Goal: Transaction & Acquisition: Purchase product/service

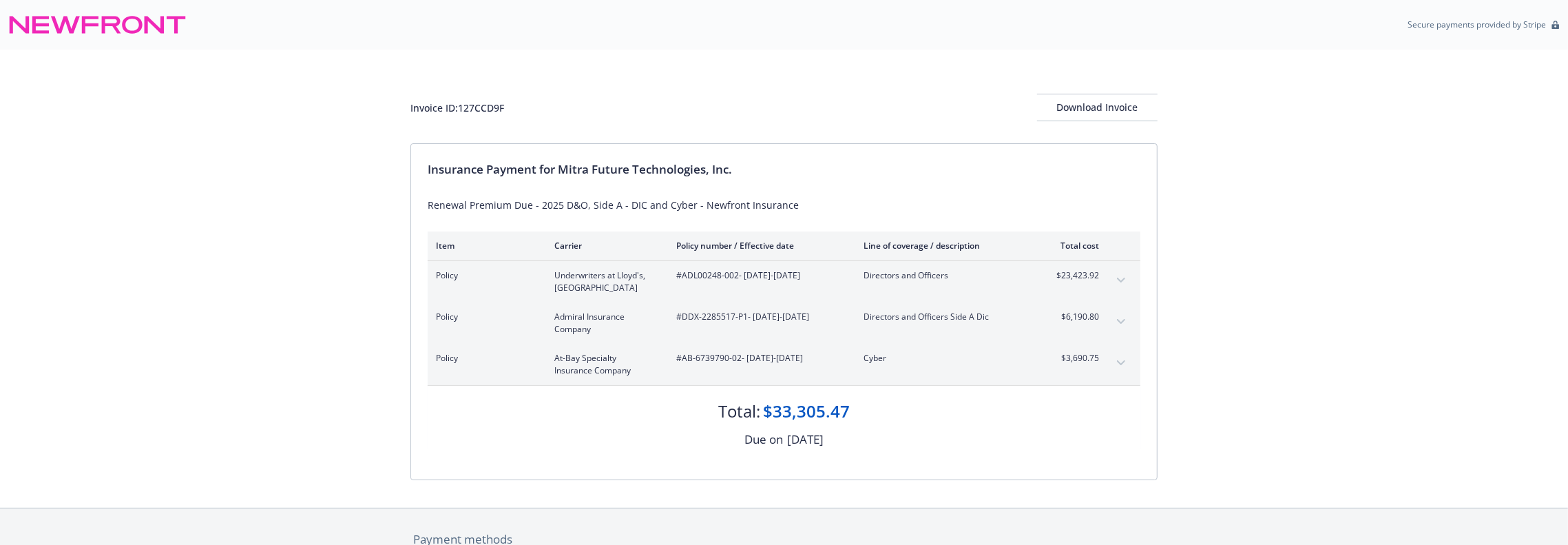
scroll to position [245, 0]
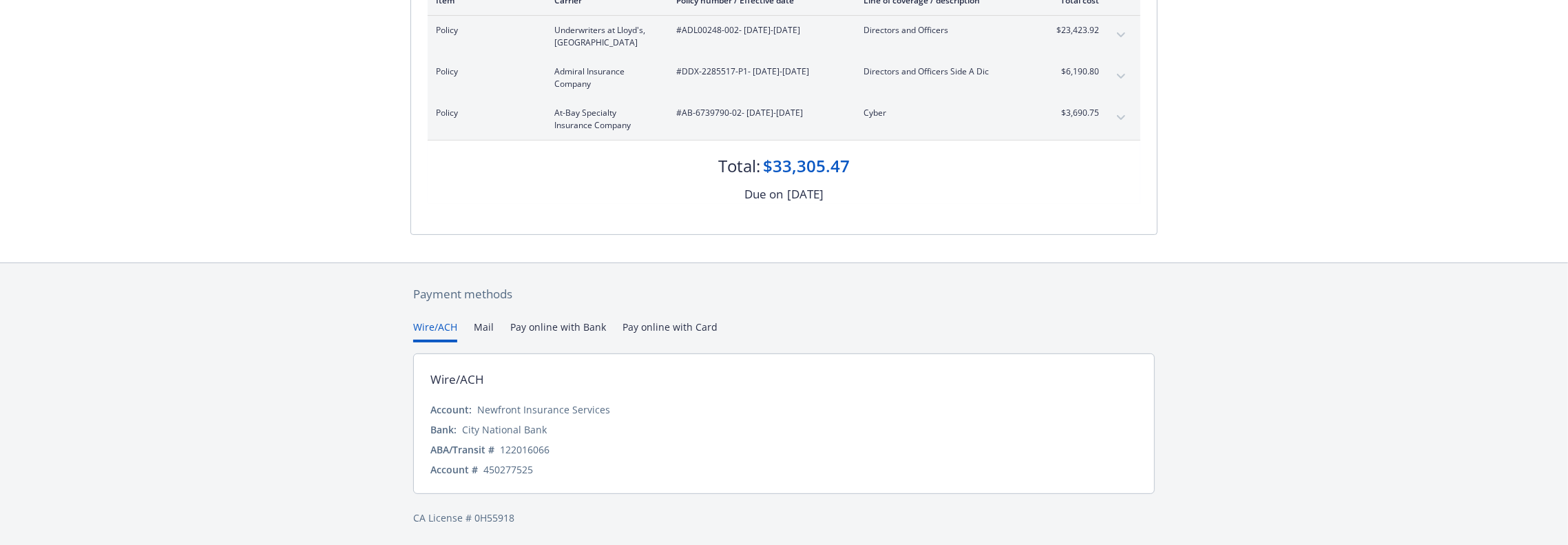
click at [559, 400] on div "Wire/ACH Account: Newfront Insurance Services Bank: City National Bank ABA/Tran…" at bounding box center [784, 424] width 742 height 141
click at [462, 328] on div "Wire/ACH Mail Pay online with Bank Pay online with Card" at bounding box center [784, 331] width 742 height 23
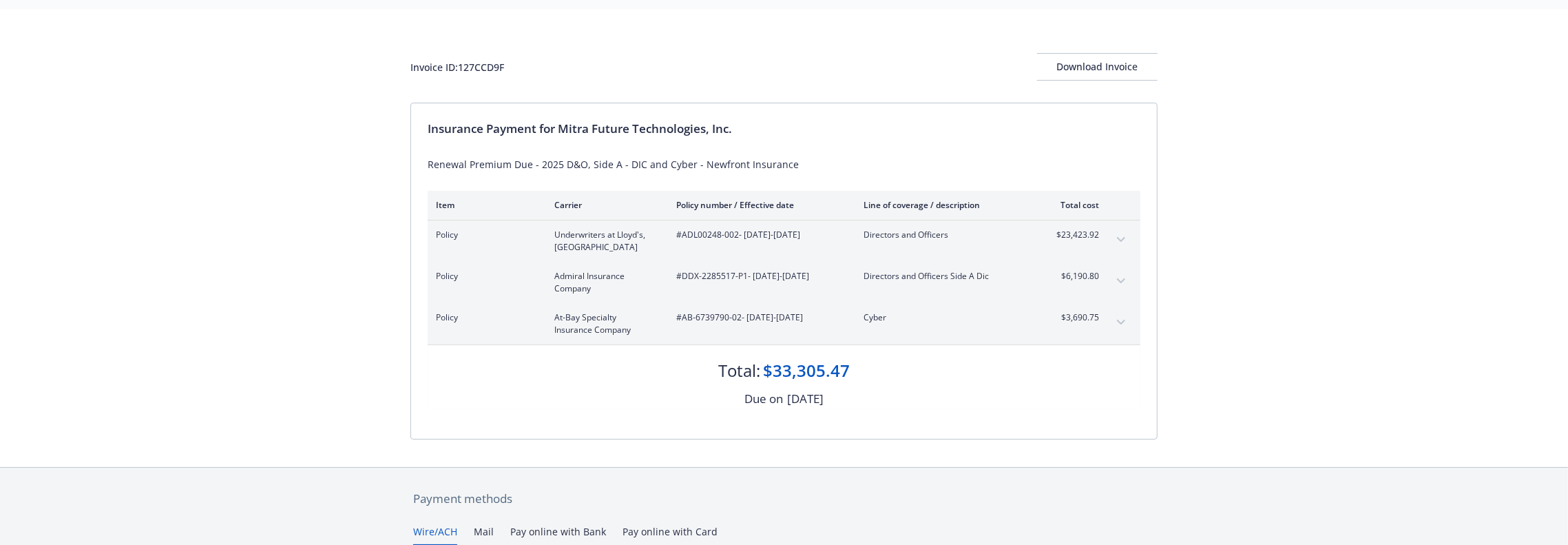
scroll to position [0, 0]
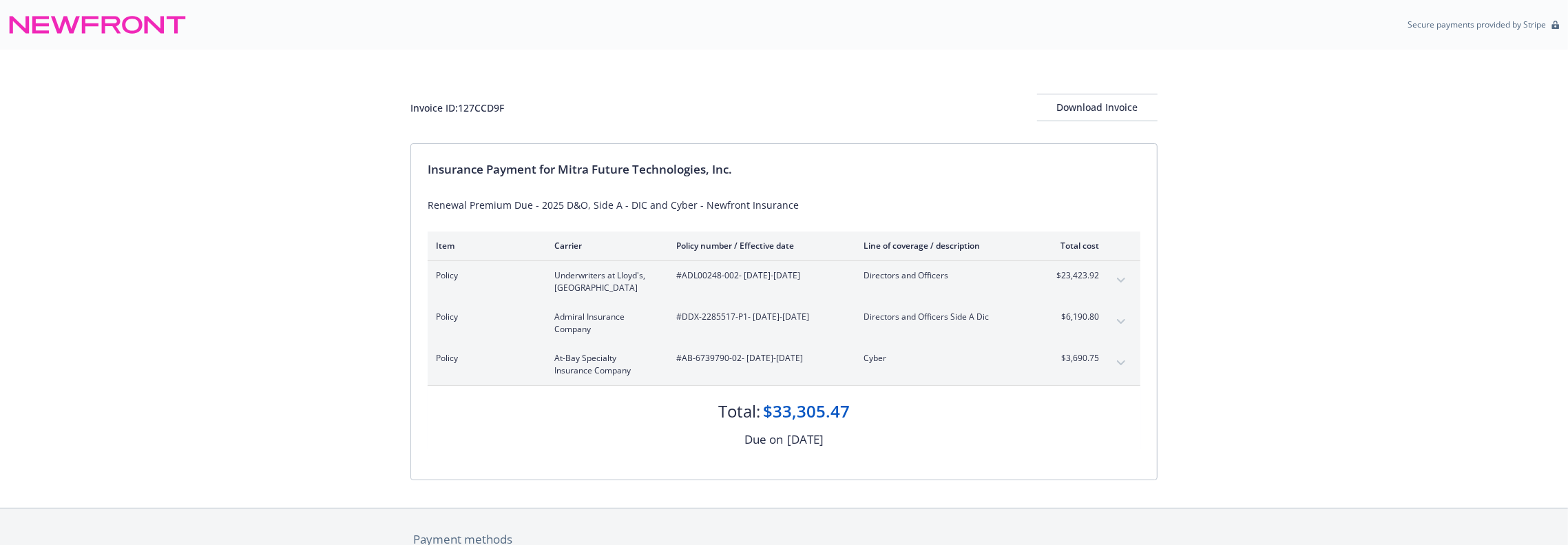
click at [732, 153] on div "Insurance Payment for Mitra Future Technologies, Inc. Renewal Premium Due - 202…" at bounding box center [784, 312] width 745 height 335
